Goal: Information Seeking & Learning: Learn about a topic

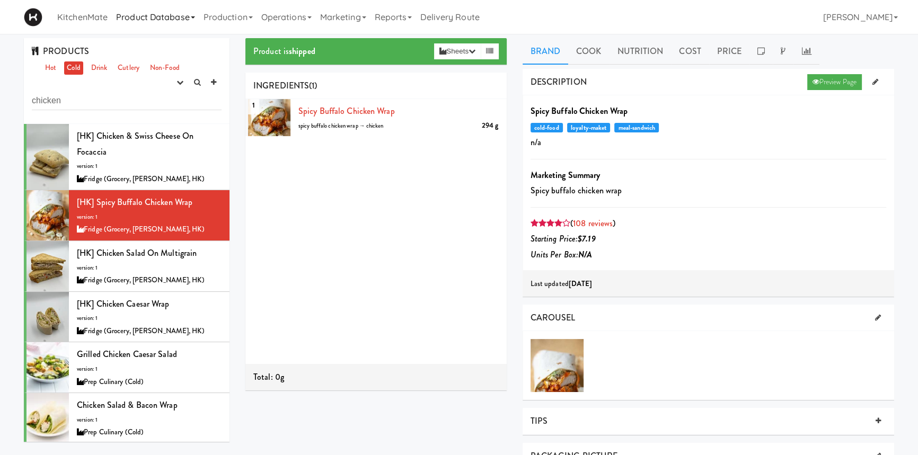
click at [132, 20] on link "Product Database" at bounding box center [155, 17] width 87 height 34
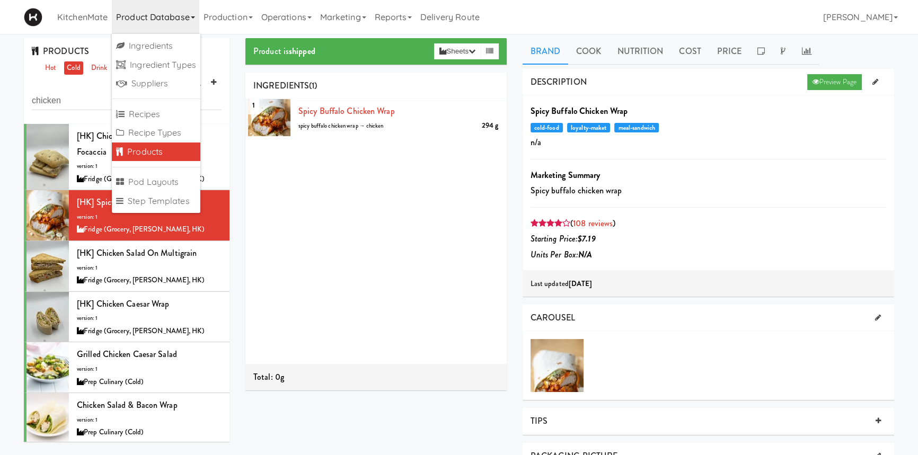
click at [156, 151] on link "Products" at bounding box center [156, 152] width 88 height 19
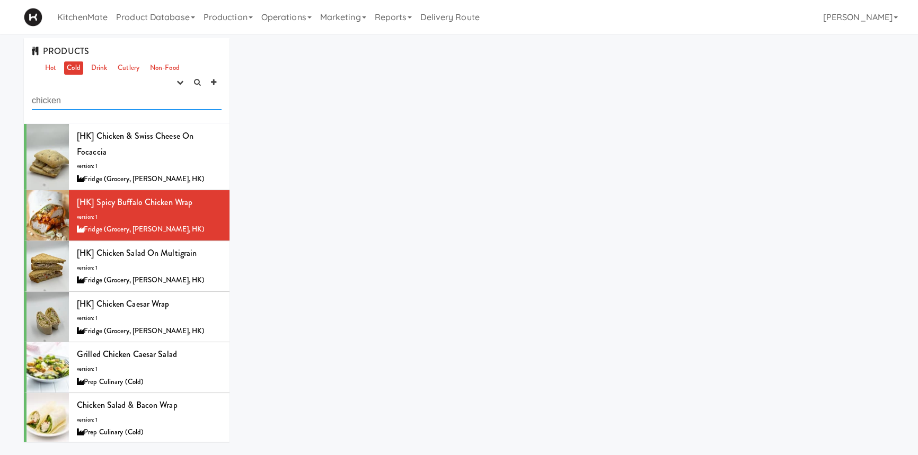
click at [106, 103] on input "chicken" at bounding box center [127, 101] width 190 height 20
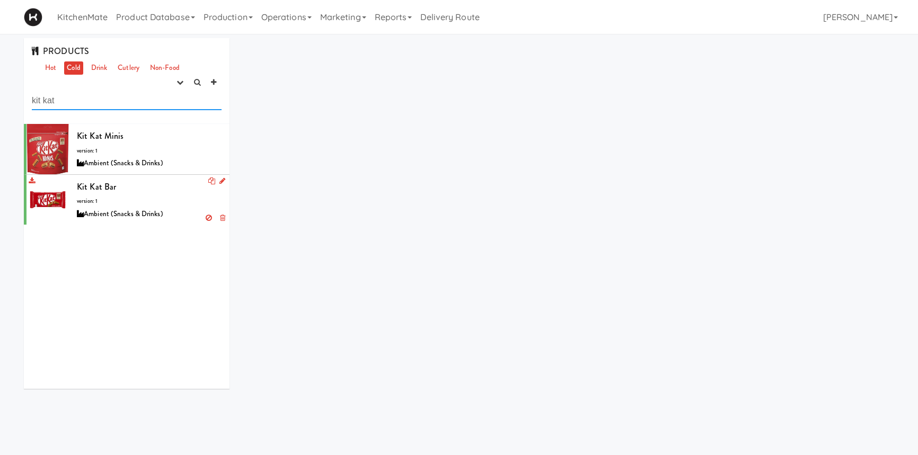
type input "kit kat"
drag, startPoint x: 108, startPoint y: 200, endPoint x: 150, endPoint y: 183, distance: 45.5
click at [150, 183] on div "Kit Kat Bar version: 1 Ambient (Snacks & Drinks)" at bounding box center [149, 200] width 145 height 42
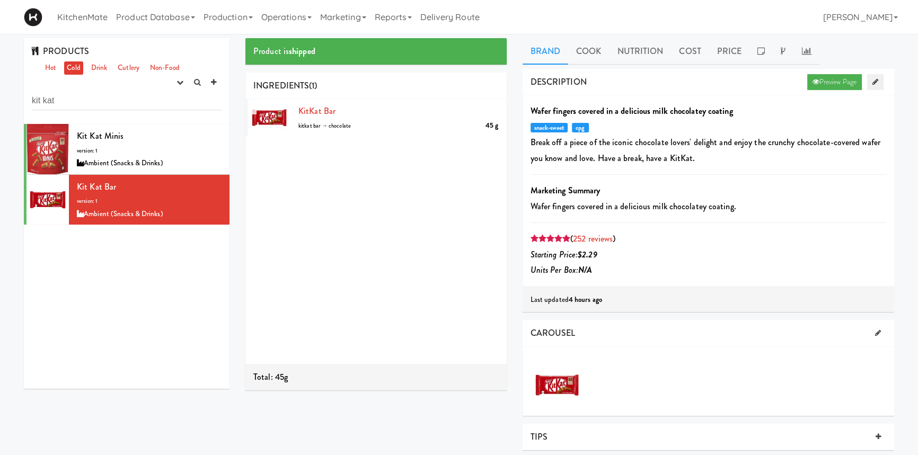
click at [871, 79] on link at bounding box center [875, 82] width 16 height 16
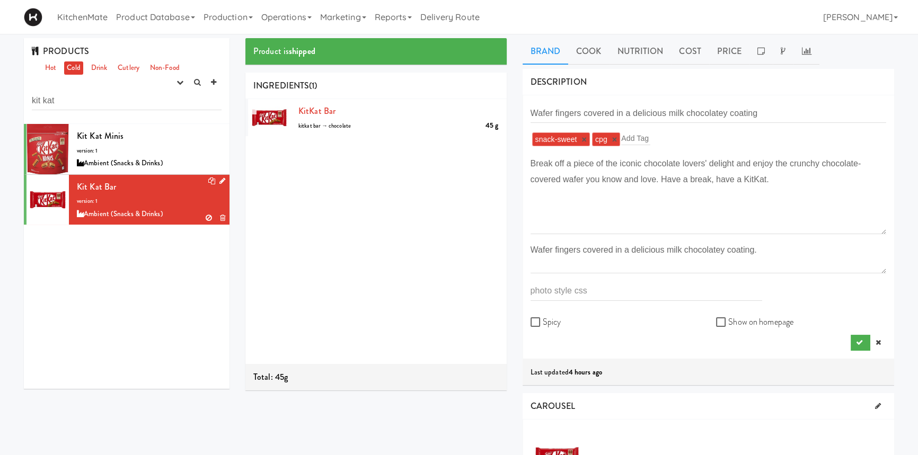
click at [207, 206] on div "Kit Kat Bar version: 1 Ambient (Snacks & Drinks)" at bounding box center [149, 200] width 145 height 42
click at [159, 7] on link "Product Database" at bounding box center [155, 17] width 87 height 34
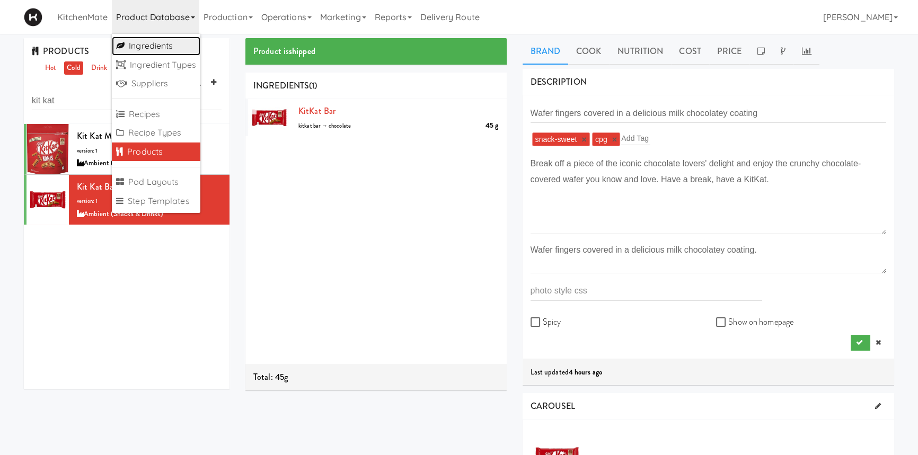
click at [149, 43] on link "Ingredients" at bounding box center [156, 46] width 88 height 19
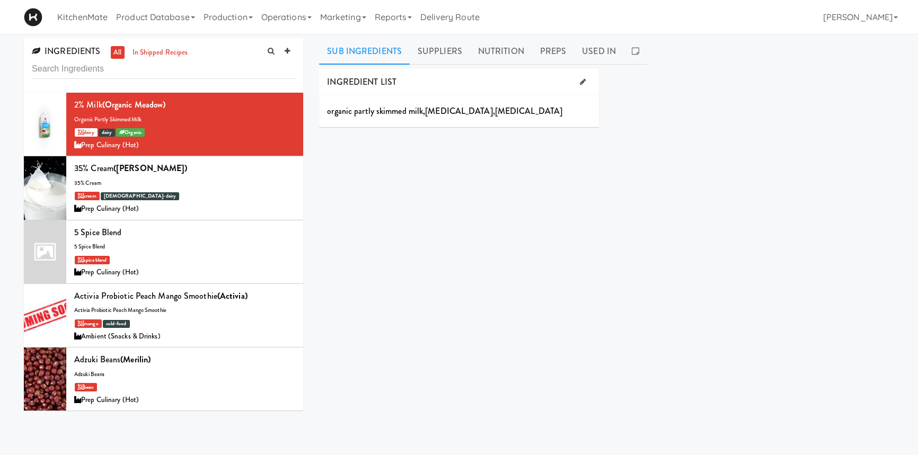
click at [128, 67] on input "text" at bounding box center [163, 69] width 263 height 20
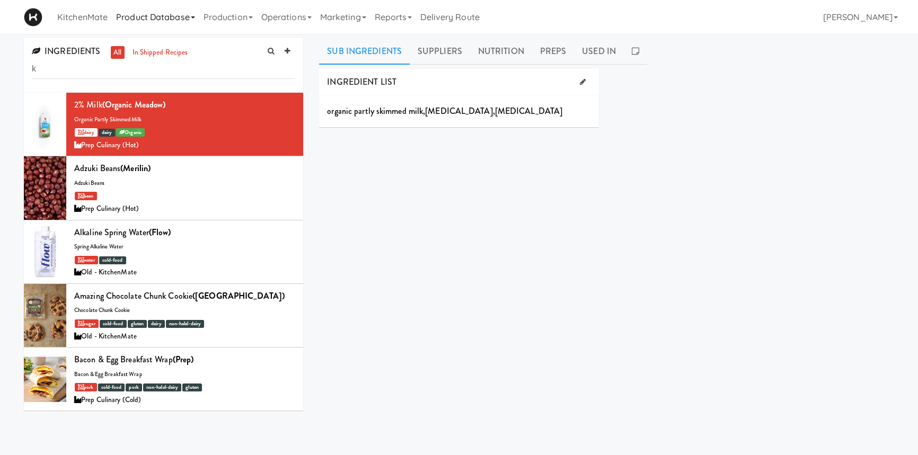
type input "k"
click at [168, 17] on link "Product Database" at bounding box center [155, 17] width 87 height 34
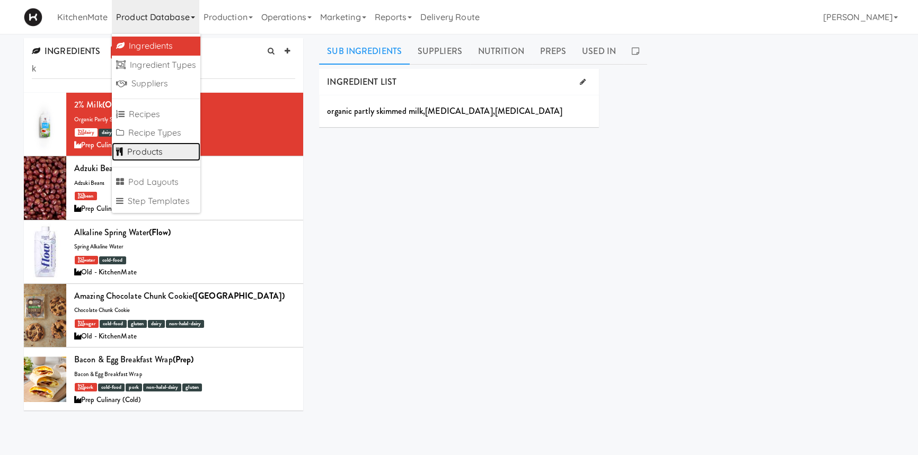
click at [158, 146] on link "Products" at bounding box center [156, 152] width 88 height 19
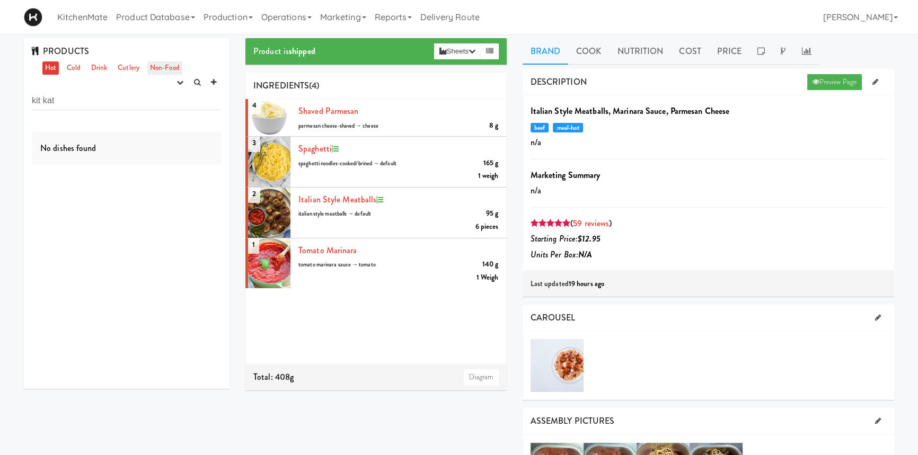
type input "kit kat"
click at [158, 68] on link "Non-Food" at bounding box center [164, 67] width 35 height 13
click at [63, 67] on ul "Hot Cold Drink Cutlery Non-Food" at bounding box center [112, 67] width 145 height 13
click at [74, 69] on link "Cold" at bounding box center [73, 67] width 19 height 13
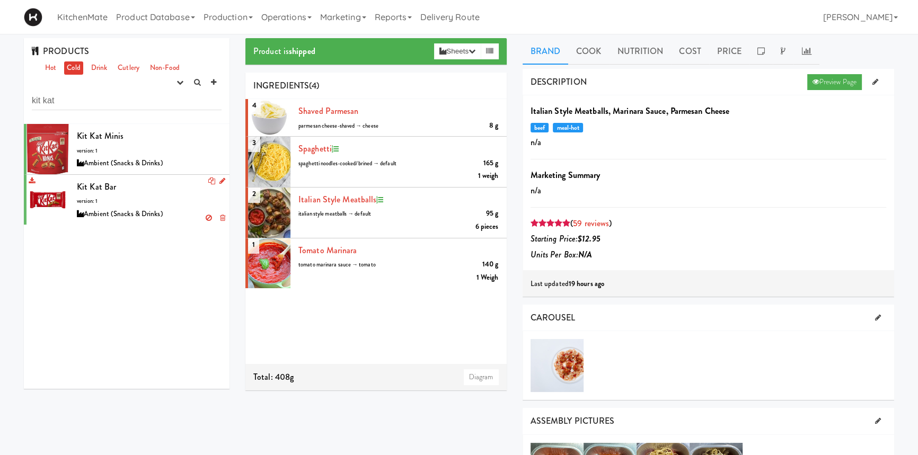
click at [104, 180] on div "Kit Kat Bar version: 1 Ambient (Snacks & Drinks)" at bounding box center [149, 200] width 145 height 42
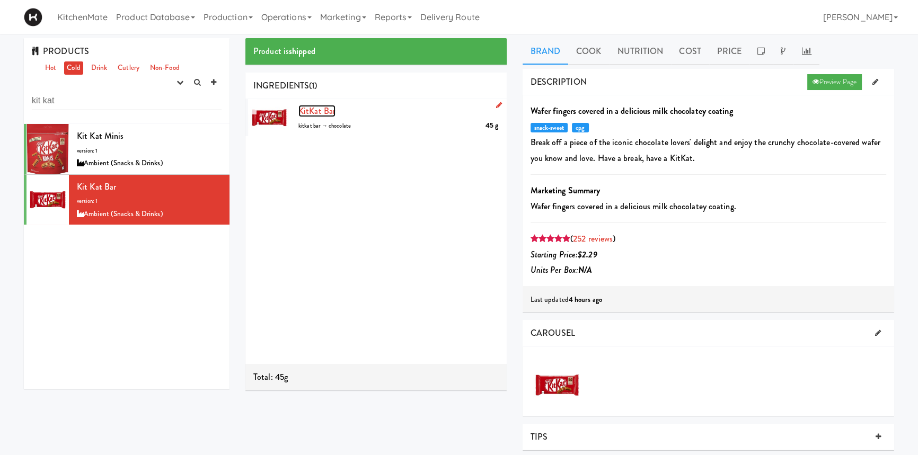
click at [317, 109] on span "KitKat Bar" at bounding box center [316, 111] width 37 height 12
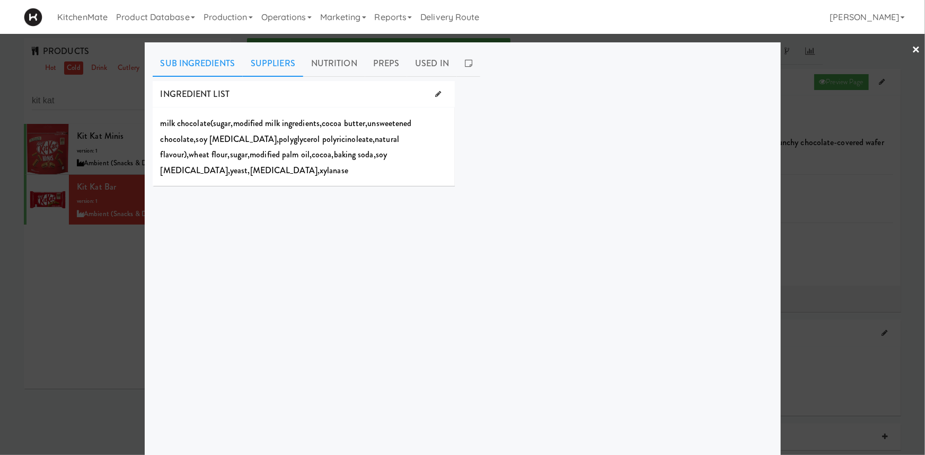
click at [270, 67] on link "Suppliers" at bounding box center [273, 63] width 60 height 26
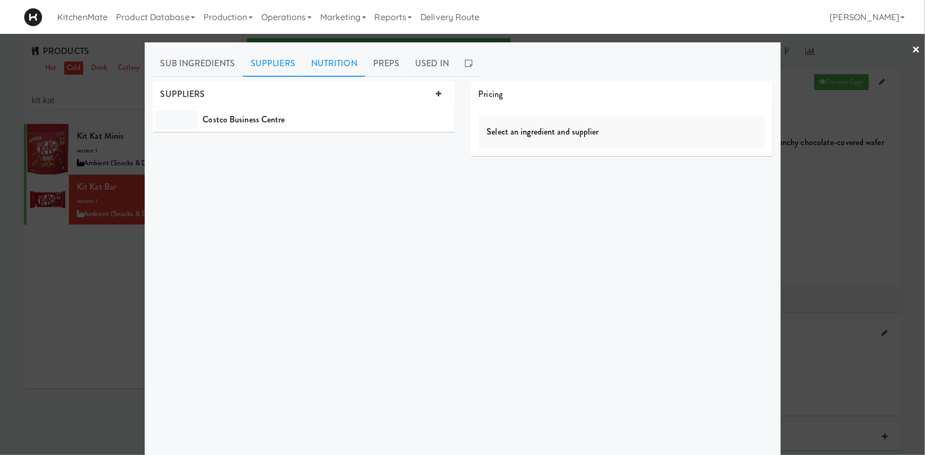
click at [342, 63] on link "Nutrition" at bounding box center [334, 63] width 62 height 26
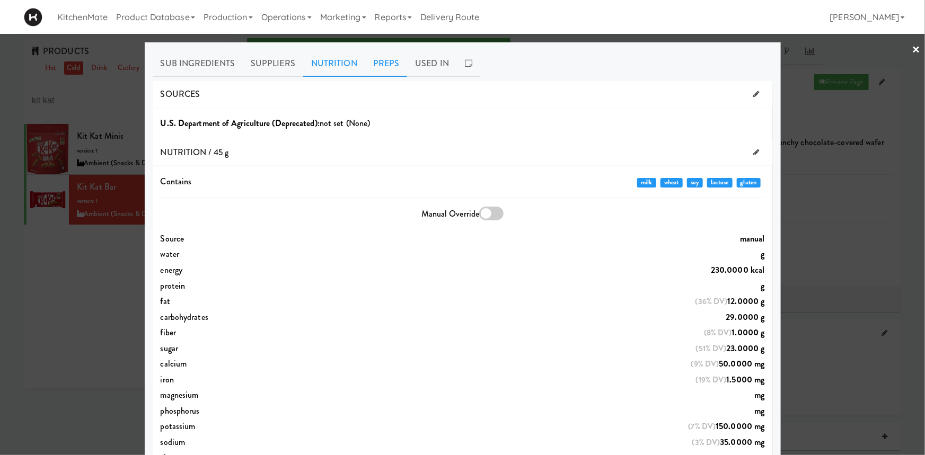
click at [375, 58] on link "Preps" at bounding box center [386, 63] width 42 height 26
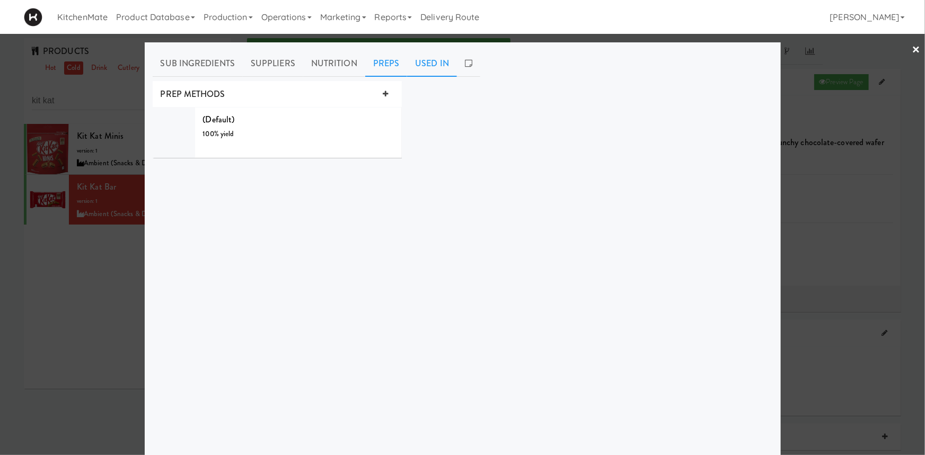
click at [407, 58] on link "Used In" at bounding box center [432, 63] width 50 height 26
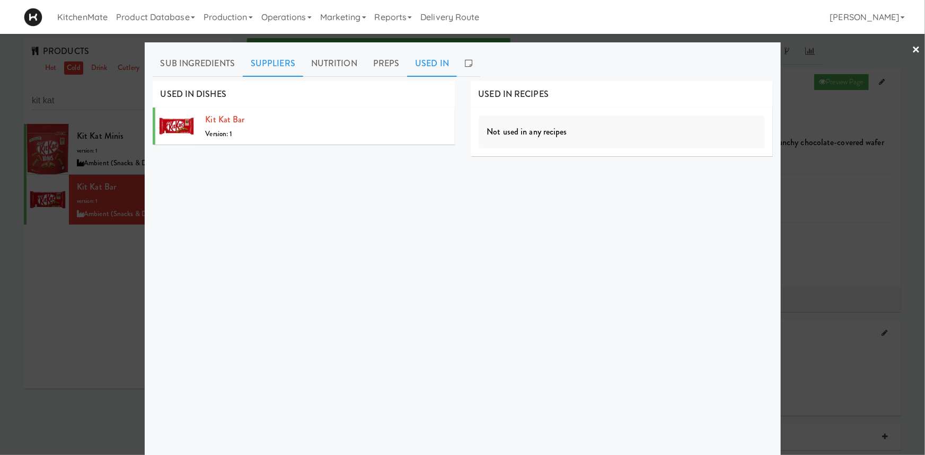
click at [273, 63] on link "Suppliers" at bounding box center [273, 63] width 60 height 26
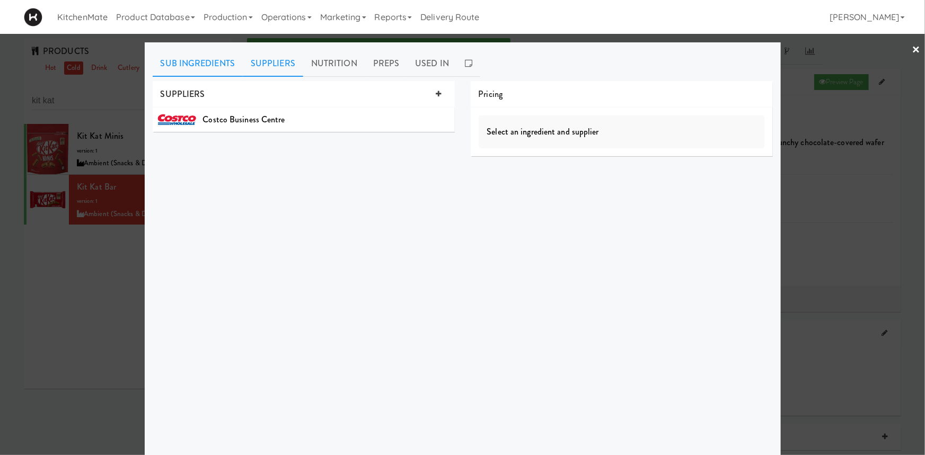
click at [208, 63] on link "Sub Ingredients" at bounding box center [198, 63] width 91 height 26
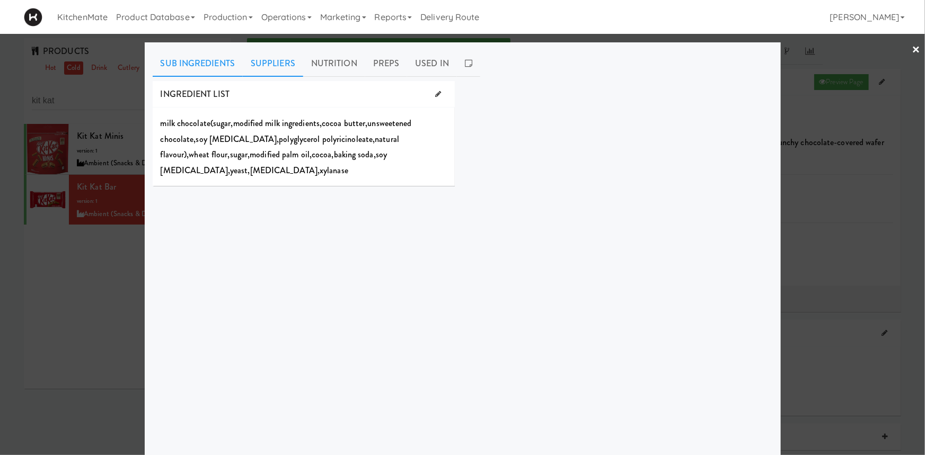
click at [280, 65] on link "Suppliers" at bounding box center [273, 63] width 60 height 26
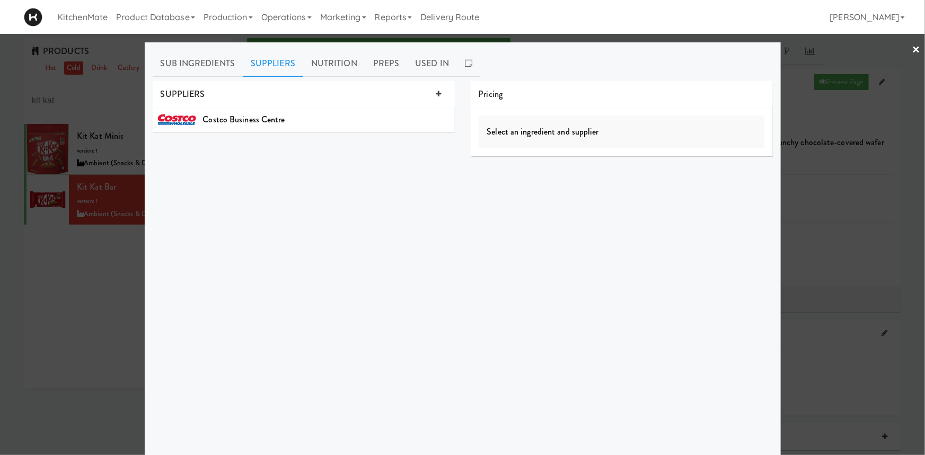
click at [821, 201] on div at bounding box center [462, 227] width 925 height 455
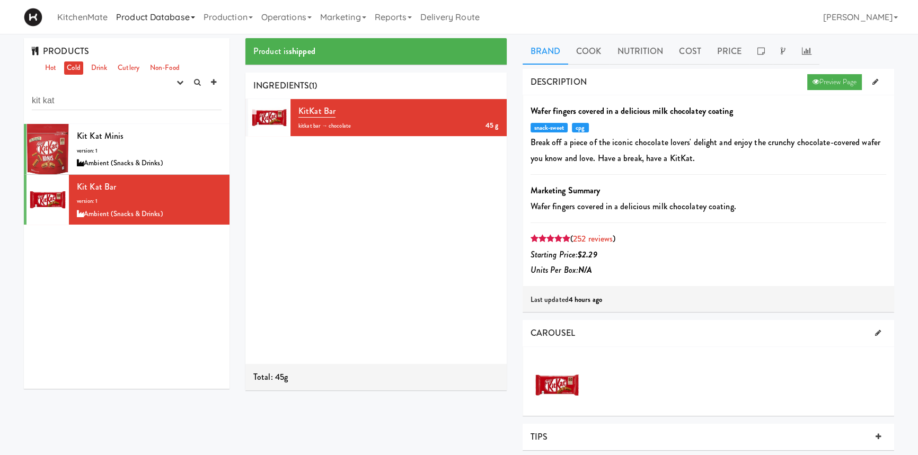
click at [179, 18] on link "Product Database" at bounding box center [155, 17] width 87 height 34
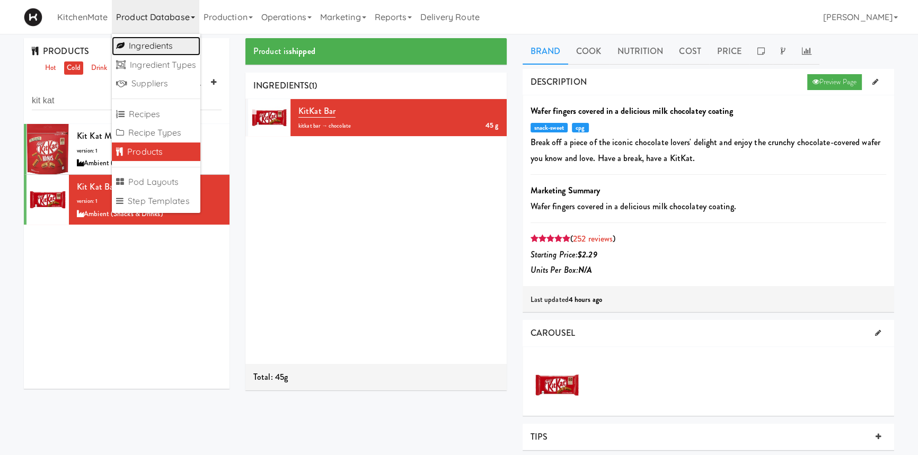
click at [161, 49] on link "Ingredients" at bounding box center [156, 46] width 88 height 19
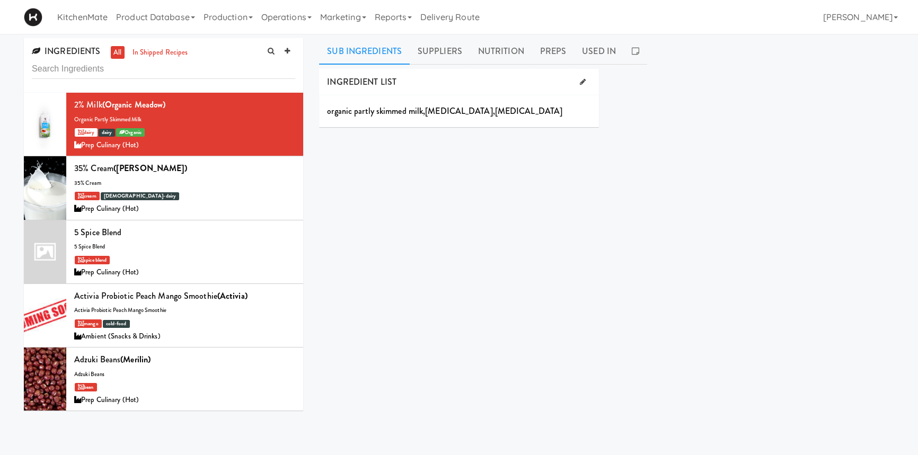
click at [139, 64] on input "text" at bounding box center [163, 69] width 263 height 20
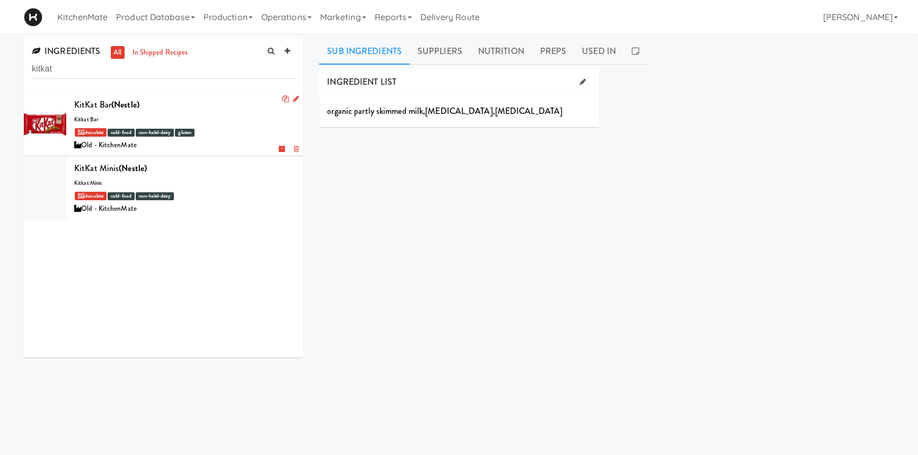
type input "kitkat"
click at [132, 107] on b "(Nestle)" at bounding box center [125, 105] width 28 height 12
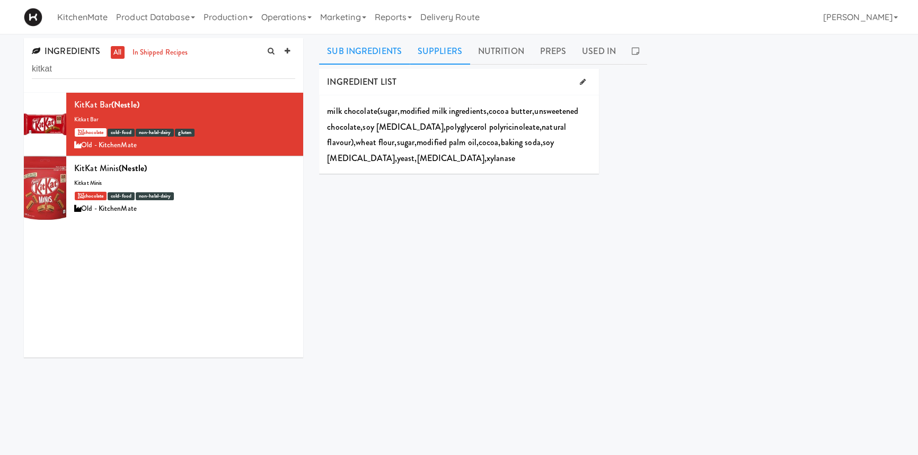
click at [419, 55] on link "Suppliers" at bounding box center [440, 51] width 60 height 26
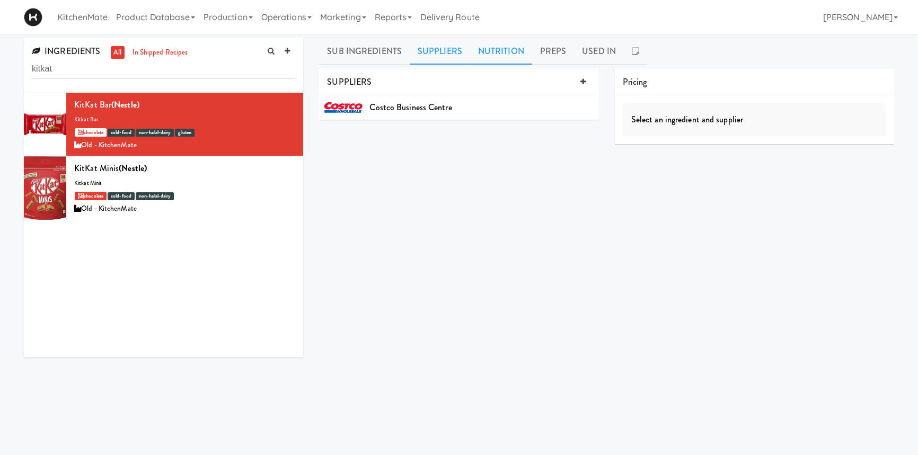
click at [502, 56] on link "Nutrition" at bounding box center [501, 51] width 62 height 26
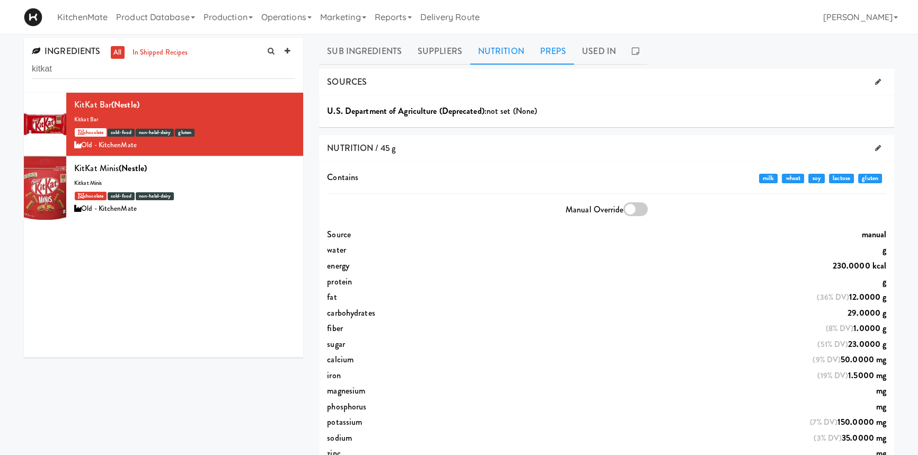
click at [550, 51] on link "Preps" at bounding box center [553, 51] width 42 height 26
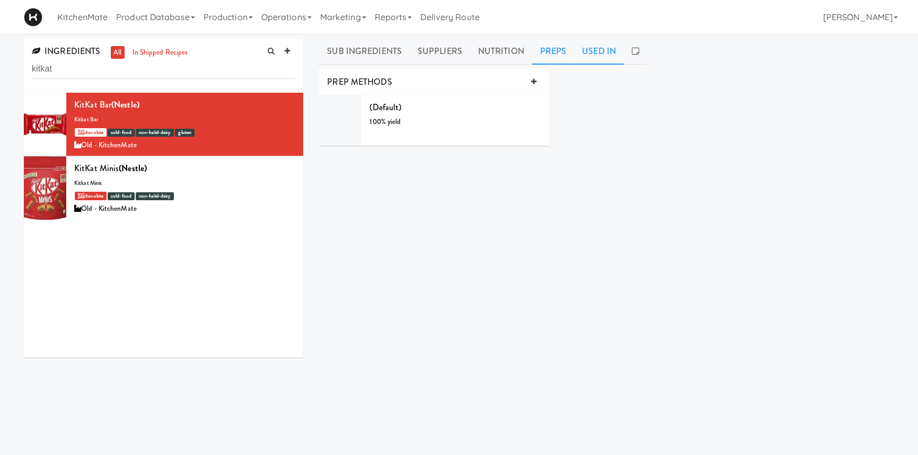
click at [583, 50] on link "Used In" at bounding box center [599, 51] width 50 height 26
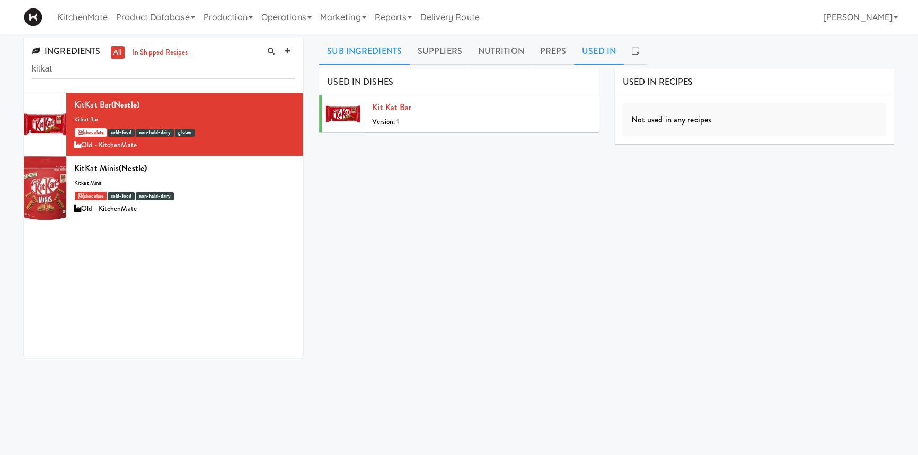
click at [387, 47] on link "Sub Ingredients" at bounding box center [364, 51] width 91 height 26
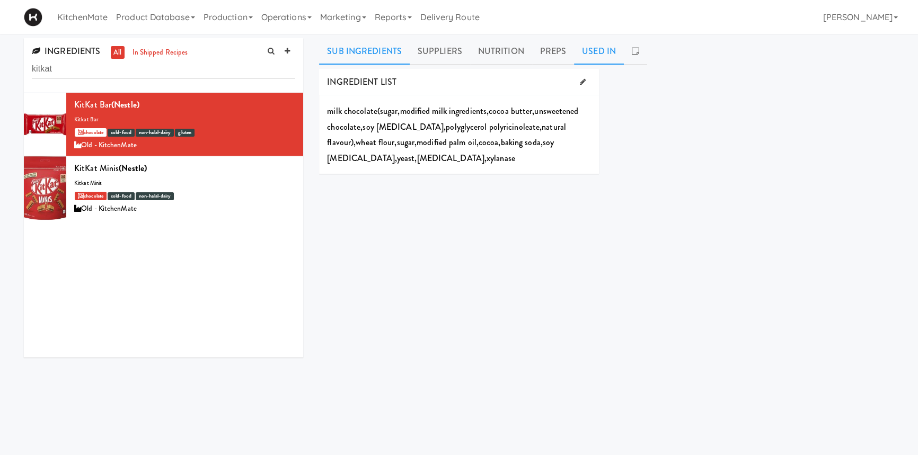
click at [591, 48] on link "Used In" at bounding box center [599, 51] width 50 height 26
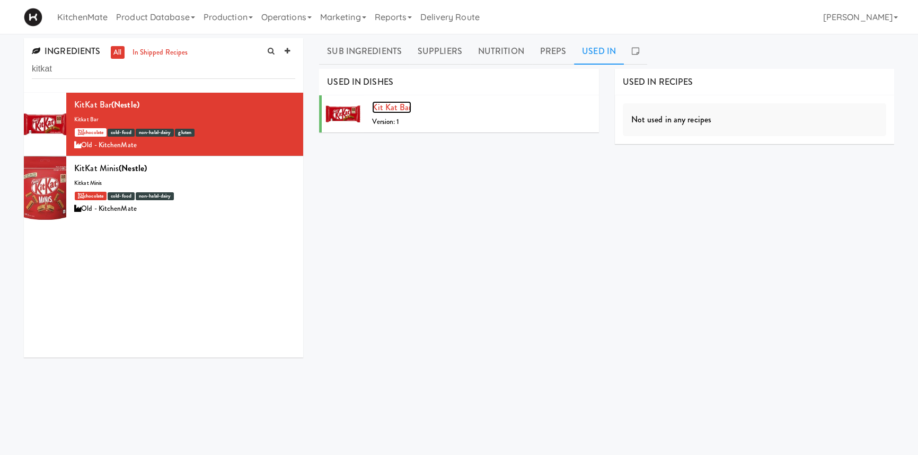
click at [397, 104] on link "Kit Kat Bar" at bounding box center [391, 107] width 39 height 12
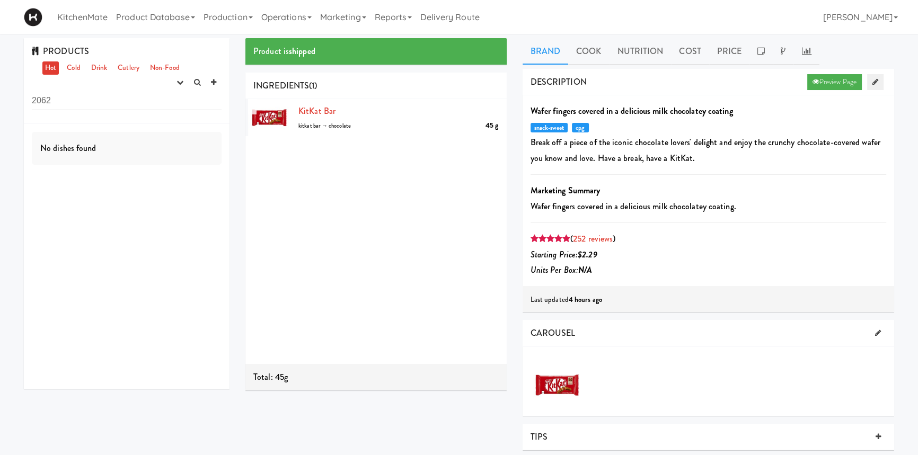
click at [868, 78] on link at bounding box center [875, 82] width 16 height 16
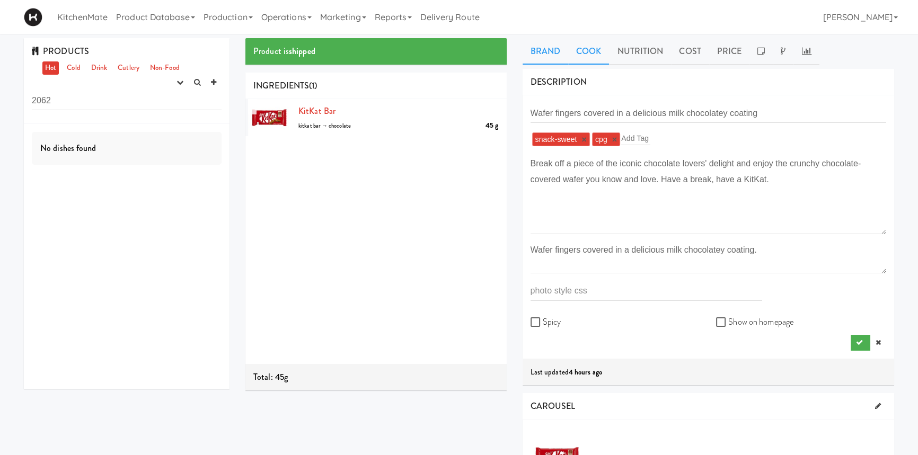
click at [593, 48] on link "Cook" at bounding box center [588, 51] width 41 height 26
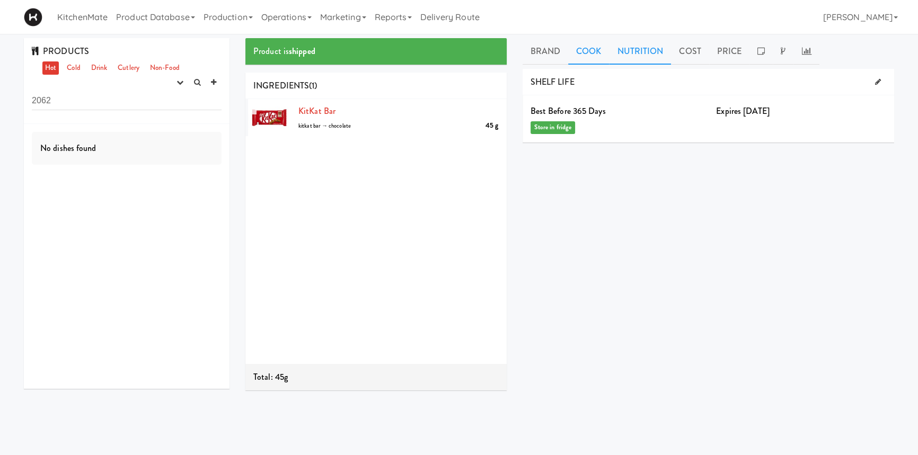
click at [631, 48] on link "Nutrition" at bounding box center [640, 51] width 62 height 26
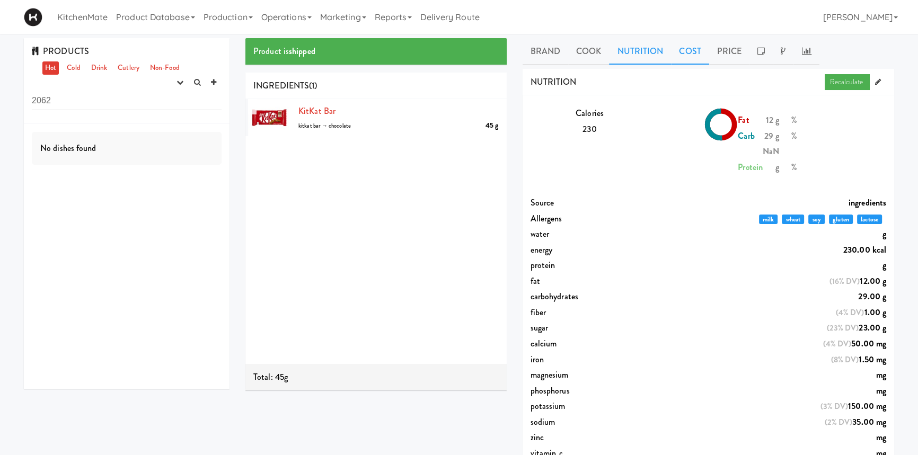
click at [676, 48] on link "Cost" at bounding box center [690, 51] width 38 height 26
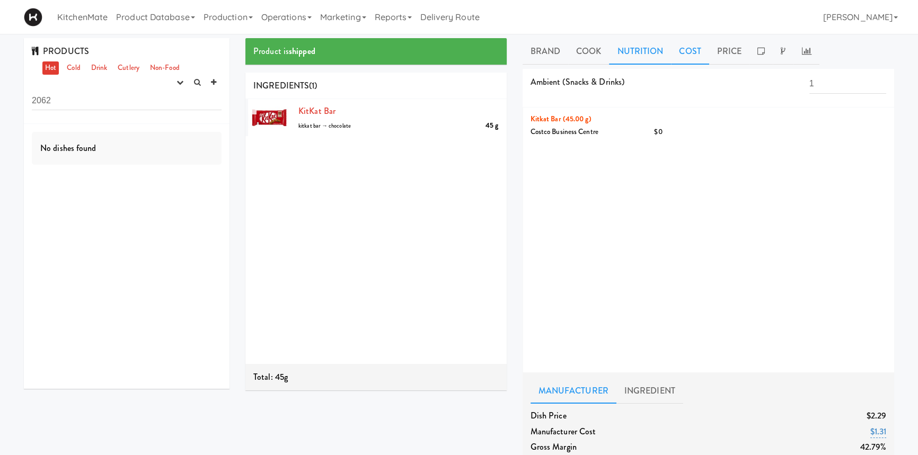
click at [654, 49] on link "Nutrition" at bounding box center [640, 51] width 62 height 26
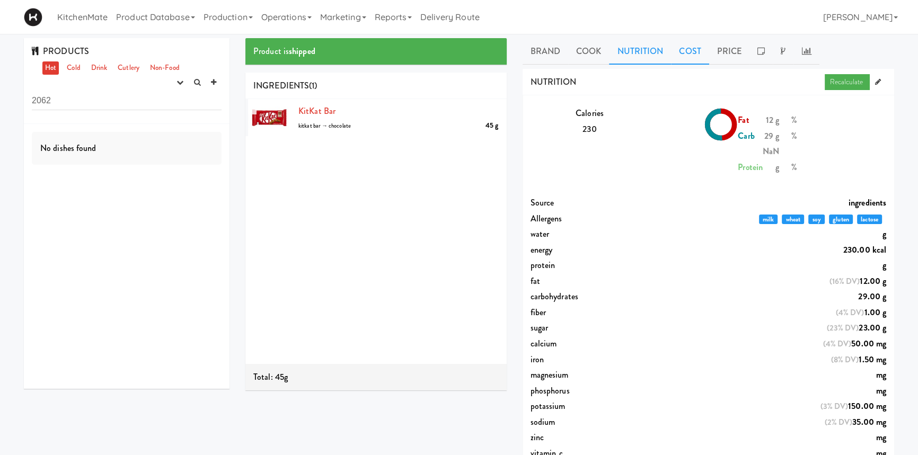
click at [693, 50] on link "Cost" at bounding box center [690, 51] width 38 height 26
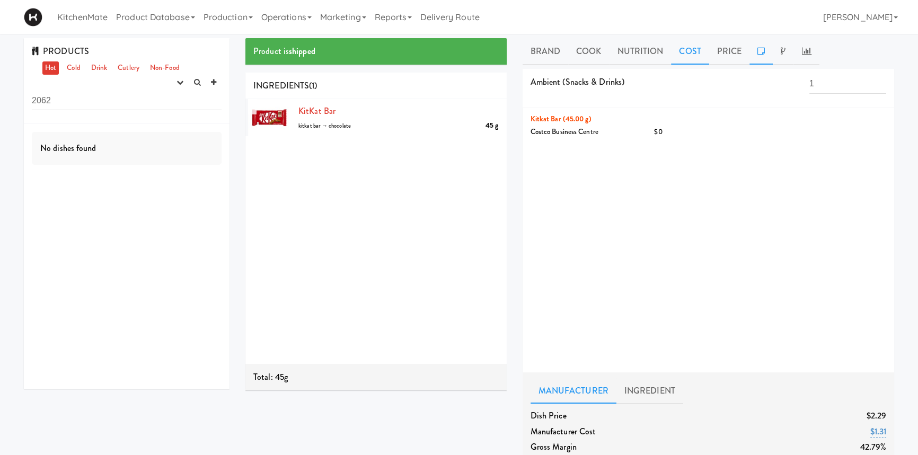
click at [757, 53] on icon at bounding box center [760, 51] width 7 height 8
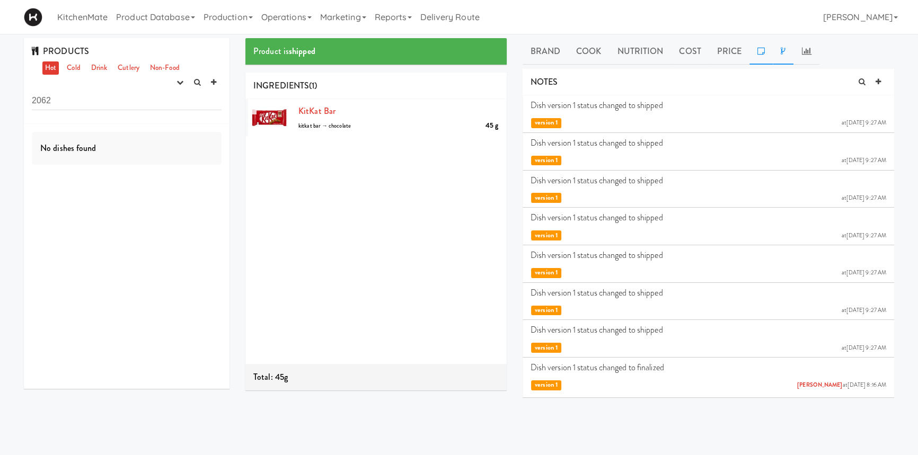
click at [776, 49] on link at bounding box center [782, 51] width 21 height 26
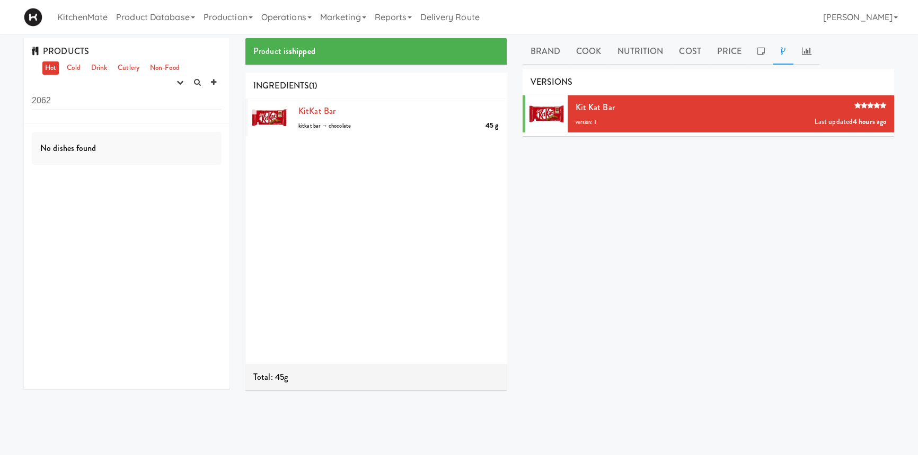
click at [847, 111] on li "Kit Kat Bar version: 1 Last updated 4 hours ago" at bounding box center [708, 113] width 372 height 37
click at [547, 53] on link "Brand" at bounding box center [545, 51] width 46 height 26
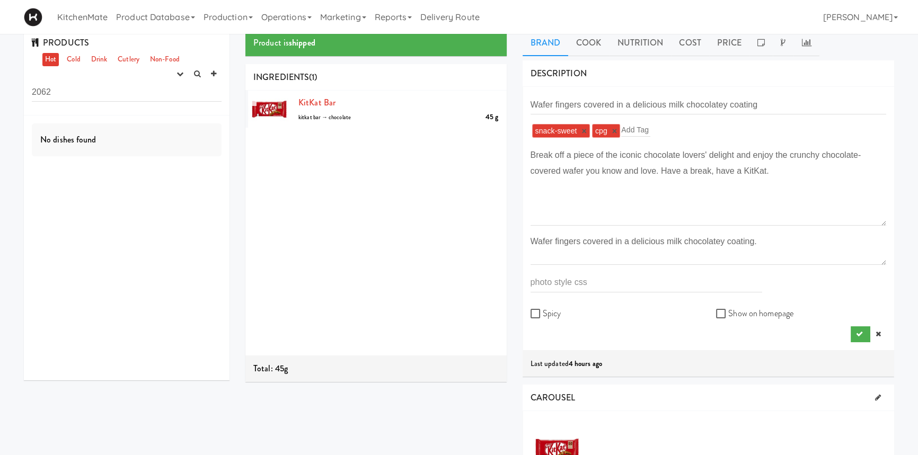
scroll to position [9, 0]
click at [636, 127] on input "text" at bounding box center [635, 129] width 29 height 14
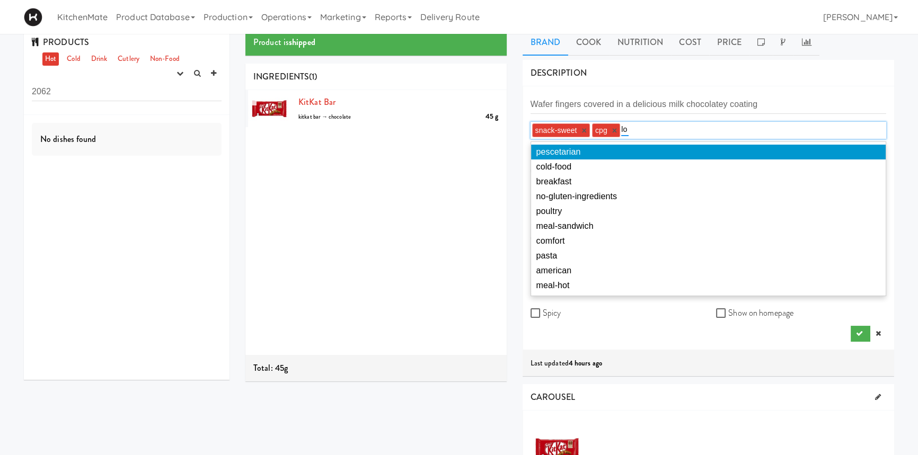
type input "l"
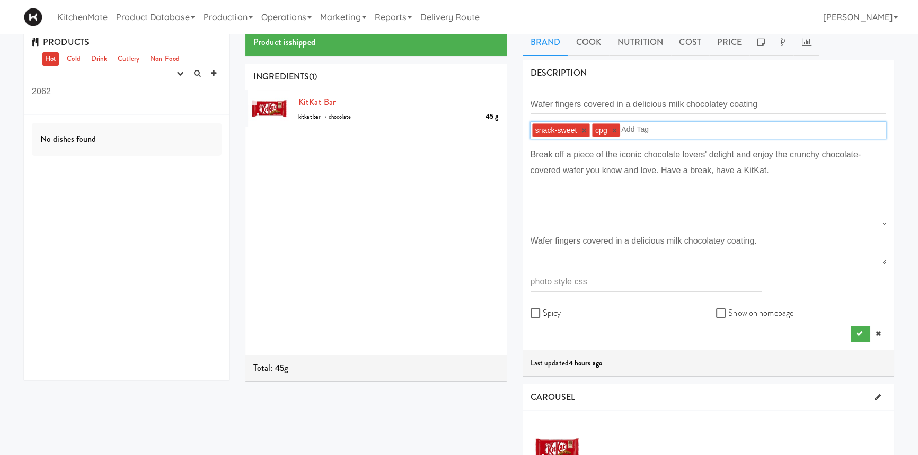
click at [472, 212] on div "KitKat Bar 45 g kitkat bar → chocolate" at bounding box center [375, 222] width 261 height 265
click at [309, 99] on span "KitKat Bar" at bounding box center [316, 102] width 37 height 12
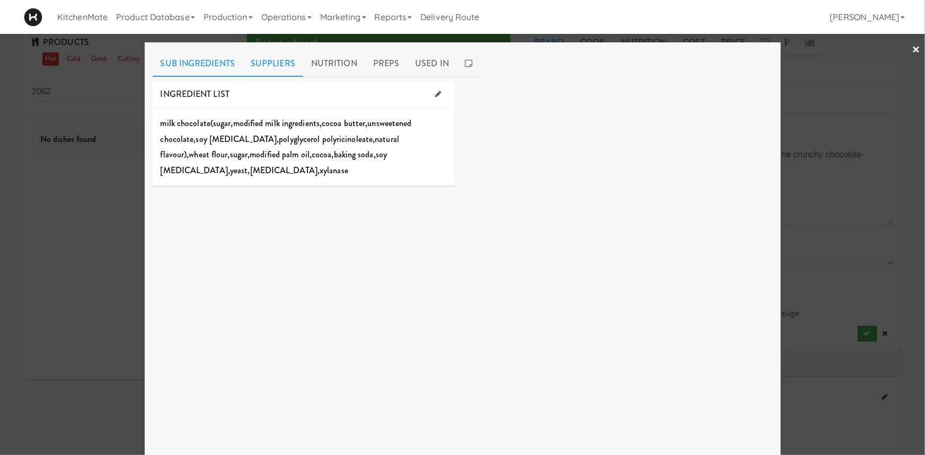
click at [269, 69] on link "Suppliers" at bounding box center [273, 63] width 60 height 26
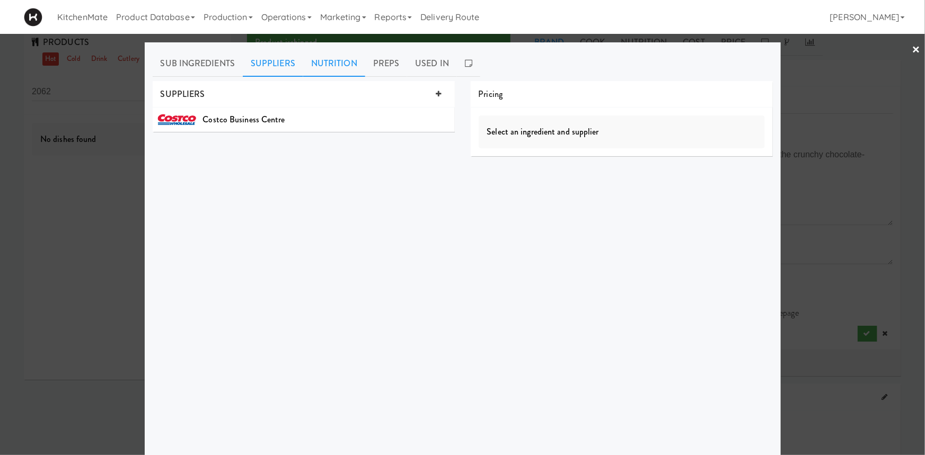
click at [329, 62] on link "Nutrition" at bounding box center [334, 63] width 62 height 26
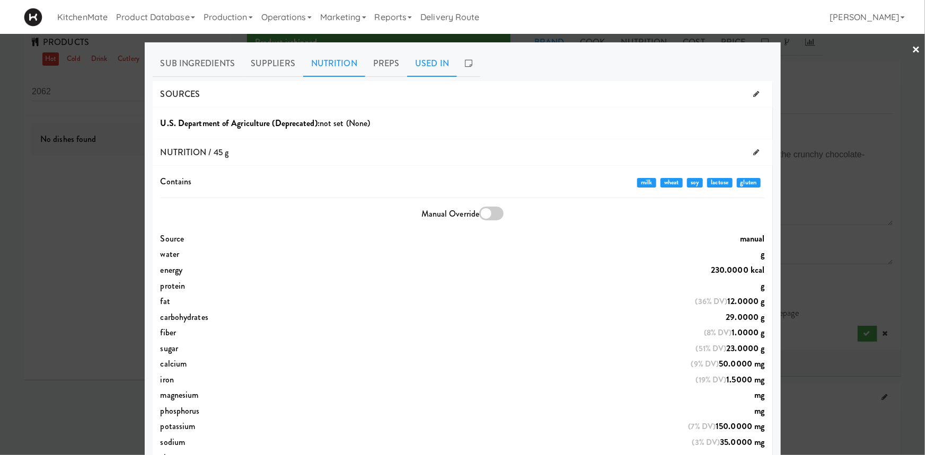
click at [425, 66] on link "Used In" at bounding box center [432, 63] width 50 height 26
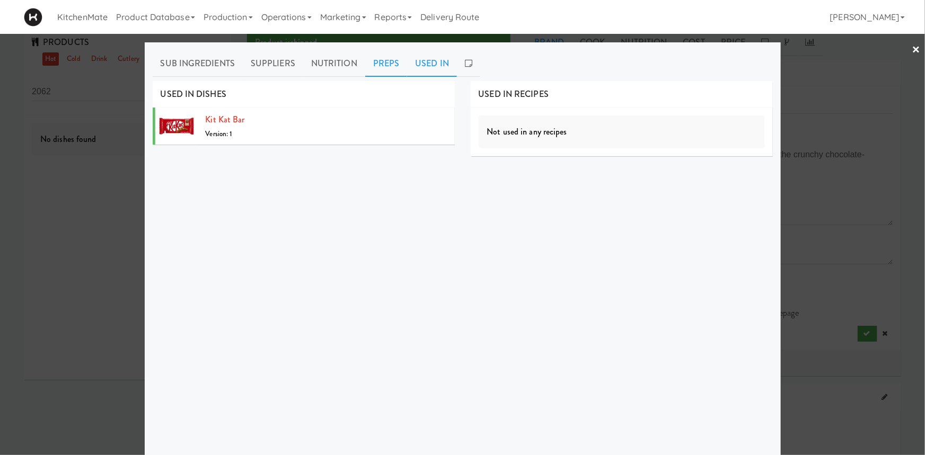
click at [370, 65] on link "Preps" at bounding box center [386, 63] width 42 height 26
click at [418, 68] on link "Used In" at bounding box center [432, 63] width 50 height 26
click at [902, 47] on div at bounding box center [462, 227] width 925 height 455
